Goal: Information Seeking & Learning: Learn about a topic

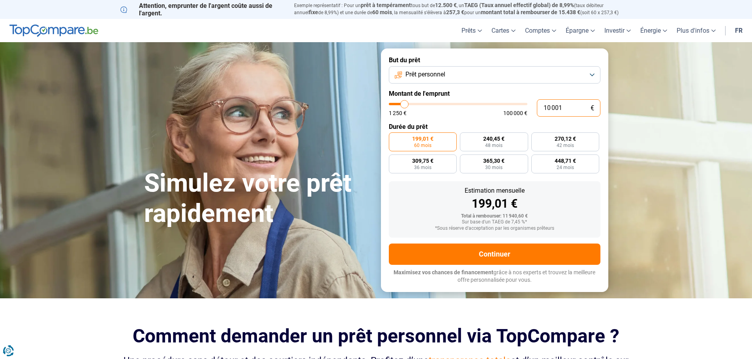
drag, startPoint x: 574, startPoint y: 108, endPoint x: 520, endPoint y: 108, distance: 54.0
click at [520, 108] on div "10 001 € 1 250 € 100 000 €" at bounding box center [494, 107] width 211 height 17
type input "10000"
radio input "true"
type input "2"
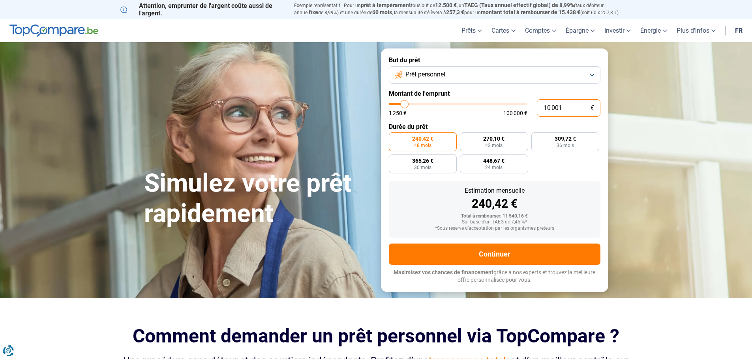
type input "1250"
type input "25"
type input "1250"
type input "250"
type input "1250"
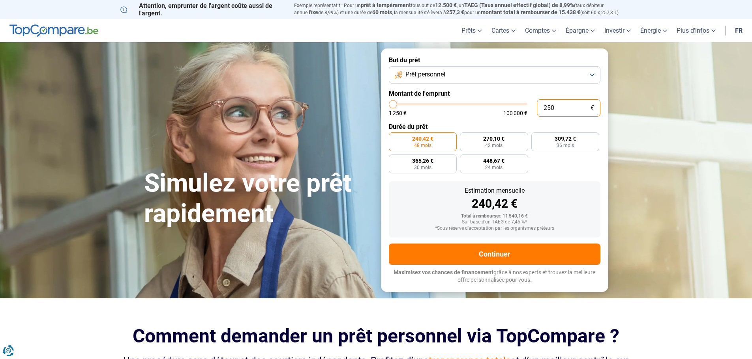
type input "2 500"
type input "2500"
type input "25 000"
type input "25000"
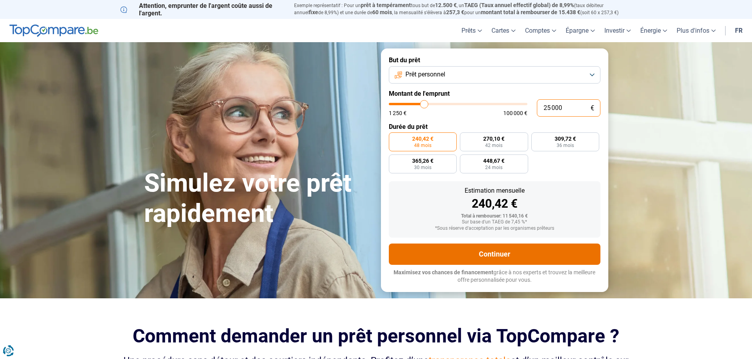
radio input "false"
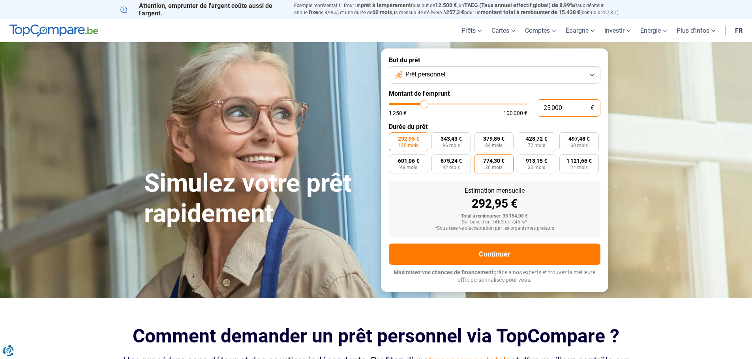
type input "25 000"
click at [490, 165] on span "36 mois" at bounding box center [493, 167] width 17 height 5
click at [479, 160] on input "774,30 € 36 mois" at bounding box center [476, 157] width 5 height 5
radio input "true"
